Goal: Check status

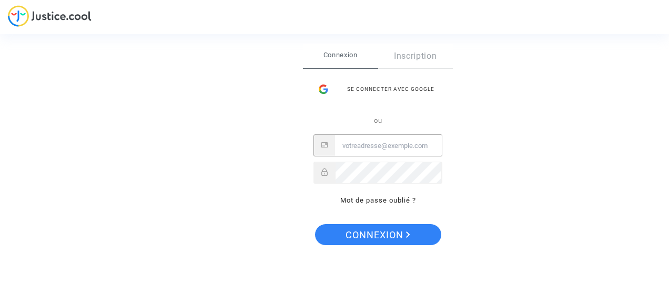
click at [365, 148] on input "Email" at bounding box center [388, 146] width 107 height 21
type input "thomas.leicht@ymail.com"
click at [315, 224] on button "Connexion" at bounding box center [378, 234] width 126 height 21
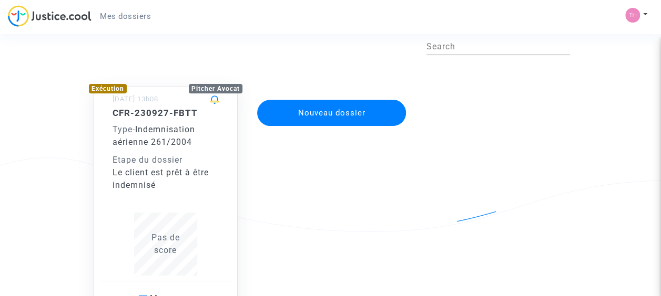
scroll to position [21, 0]
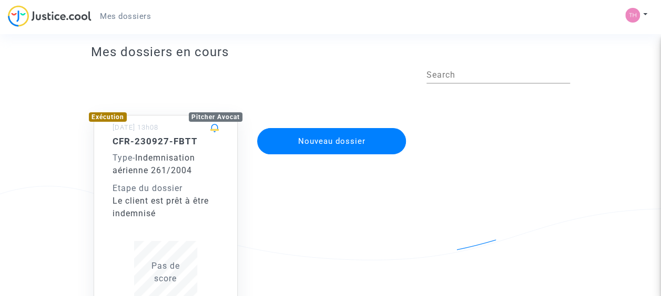
click at [160, 180] on div "CFR-230927-FBTT Type - Indemnisation aérienne 261/2004 Etape du dossier Le clie…" at bounding box center [165, 178] width 106 height 84
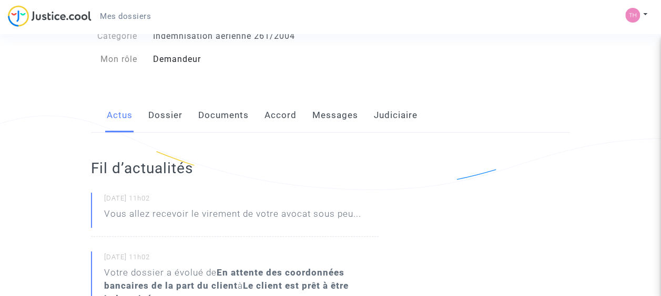
scroll to position [90, 0]
click at [222, 122] on link "Documents" at bounding box center [223, 116] width 50 height 35
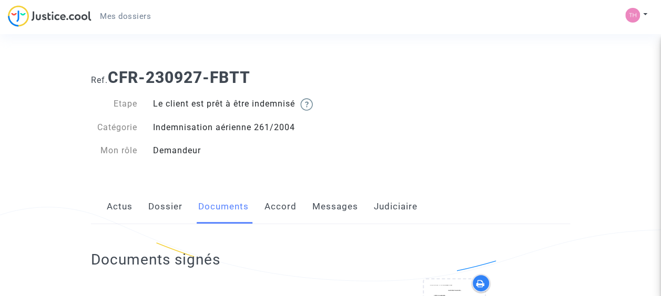
click at [284, 208] on link "Accord" at bounding box center [280, 207] width 32 height 35
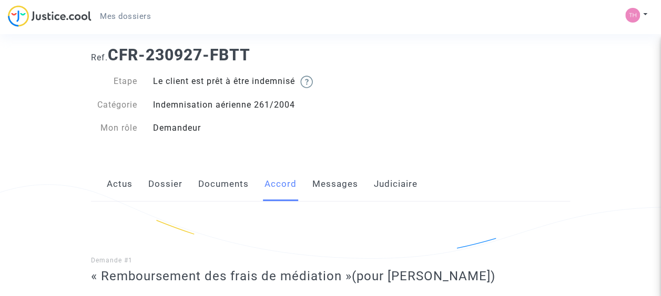
scroll to position [10, 0]
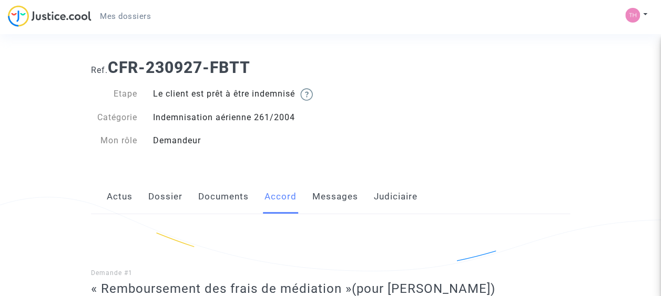
click at [370, 199] on div "Actus Dossier Documents Accord Messages Judiciaire" at bounding box center [330, 197] width 479 height 35
click at [380, 199] on link "Judiciaire" at bounding box center [396, 197] width 44 height 35
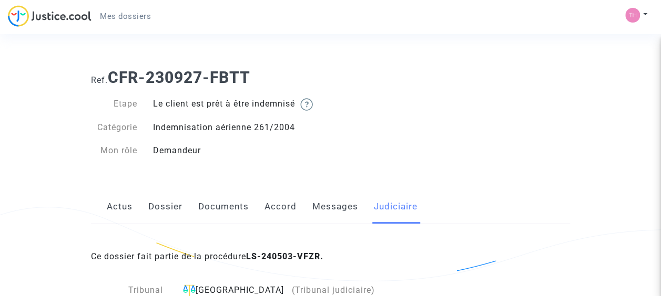
click at [281, 209] on link "Accord" at bounding box center [280, 207] width 32 height 35
